Goal: Information Seeking & Learning: Learn about a topic

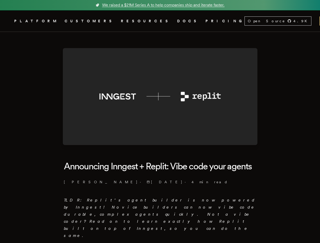
click at [160, 122] on img at bounding box center [160, 96] width 195 height 97
click at [58, 21] on span "PLATFORM" at bounding box center [36, 21] width 44 height 6
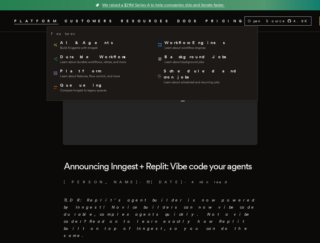
click at [121, 21] on span "RESOURCES" at bounding box center [146, 21] width 50 height 6
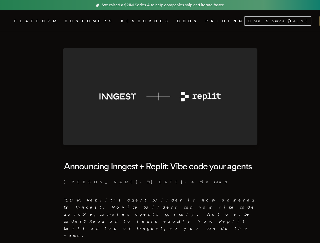
click at [245, 21] on div "Open Source 4.9 K" at bounding box center [278, 21] width 66 height 9
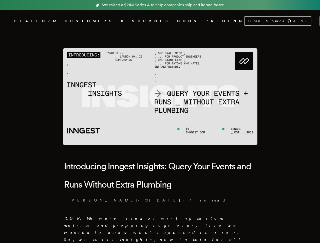
click at [160, 122] on img at bounding box center [160, 96] width 195 height 97
click at [58, 21] on span "PLATFORM" at bounding box center [36, 21] width 44 height 6
click at [121, 21] on span "RESOURCES" at bounding box center [146, 21] width 50 height 6
click at [245, 21] on div "Open Source 4.9 K" at bounding box center [278, 21] width 66 height 9
